Goal: Transaction & Acquisition: Purchase product/service

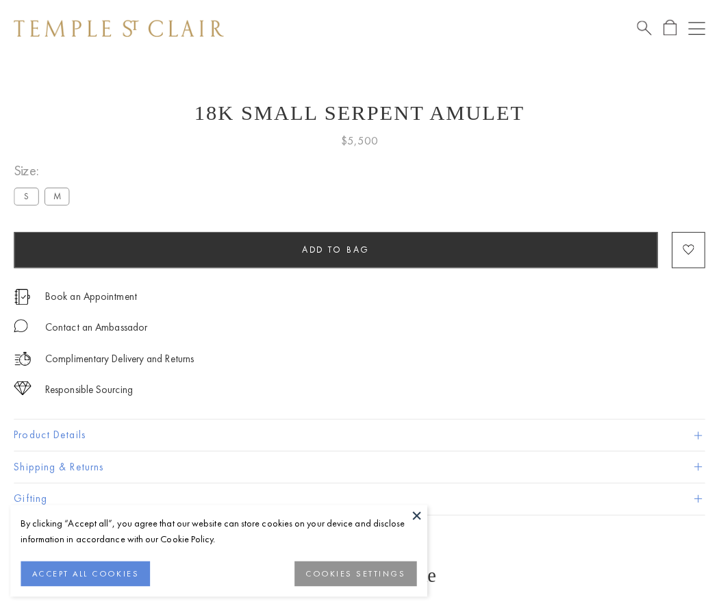
scroll to position [22, 0]
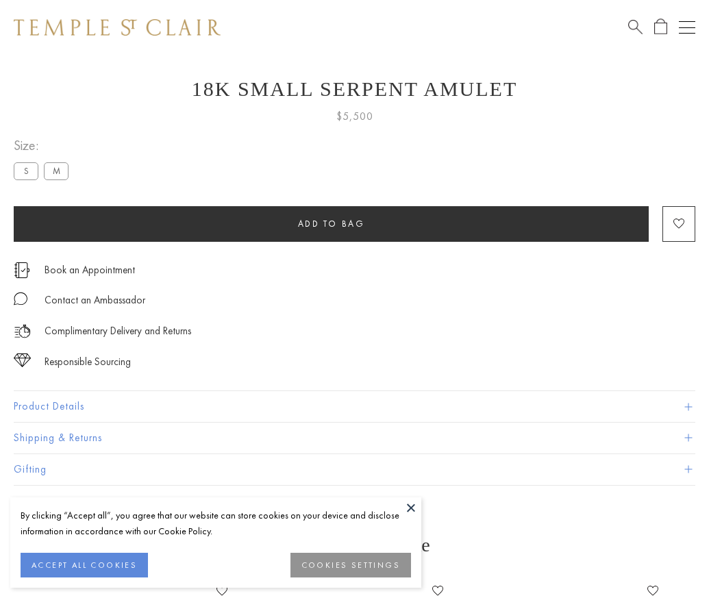
click at [331, 223] on span "Add to bag" at bounding box center [331, 224] width 67 height 12
